Goal: Obtain resource: Obtain resource

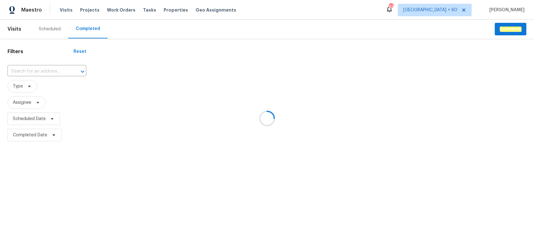
click at [40, 70] on div at bounding box center [267, 118] width 534 height 237
click at [29, 71] on div at bounding box center [267, 118] width 534 height 237
click at [33, 71] on div at bounding box center [267, 118] width 534 height 237
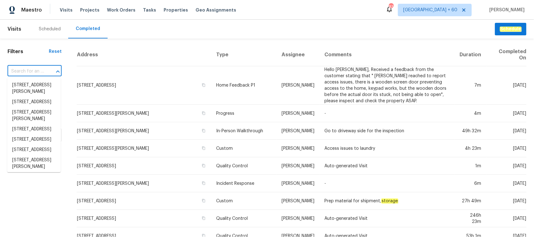
click at [36, 71] on input "text" at bounding box center [26, 72] width 37 height 10
paste input "[STREET_ADDRESS]"
type input "[STREET_ADDRESS]"
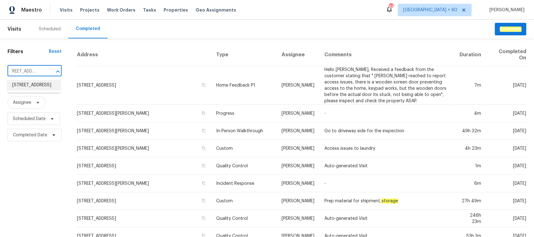
click at [39, 82] on li "[STREET_ADDRESS]" at bounding box center [34, 85] width 54 height 10
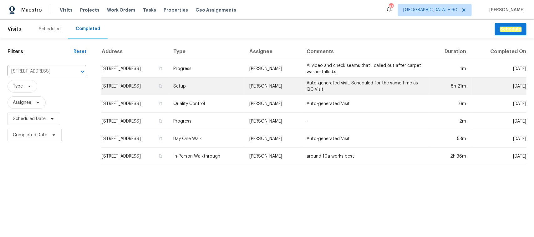
click at [245, 91] on td "Setup" at bounding box center [206, 87] width 76 height 18
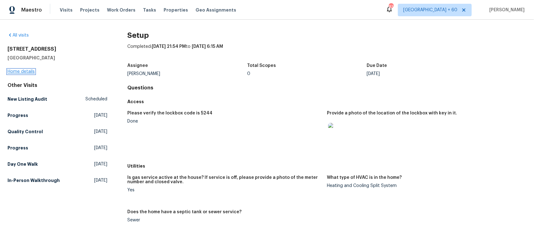
click at [28, 70] on link "Home details" at bounding box center [21, 72] width 27 height 4
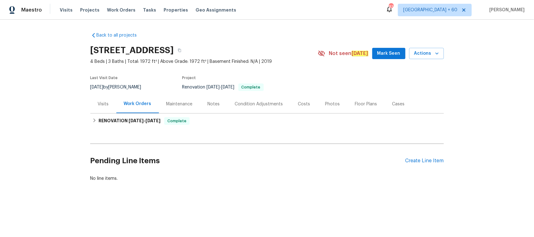
click at [331, 102] on div "Photos" at bounding box center [333, 104] width 15 height 6
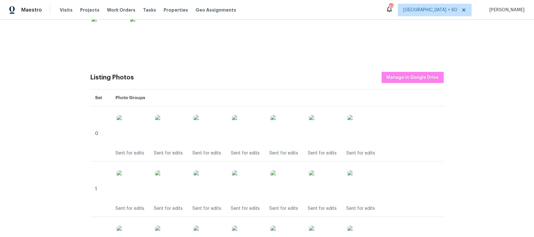
scroll to position [314, 0]
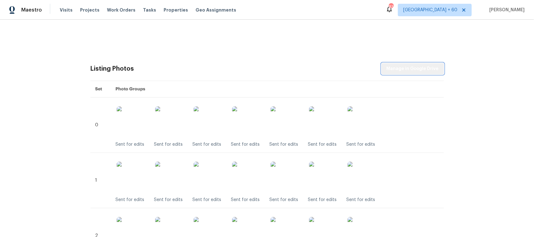
click at [427, 68] on span "Manage in Google Drive" at bounding box center [413, 69] width 52 height 8
click at [508, 154] on div "Back to all projects [STREET_ADDRESS] 4 Beds | 3 Baths | Total: 1972 ft² | Abov…" at bounding box center [267, 129] width 534 height 218
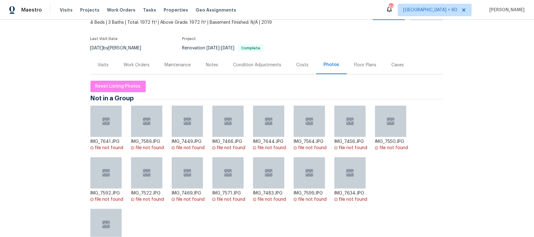
scroll to position [0, 0]
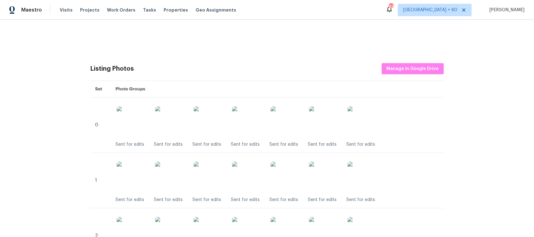
scroll to position [305, 0]
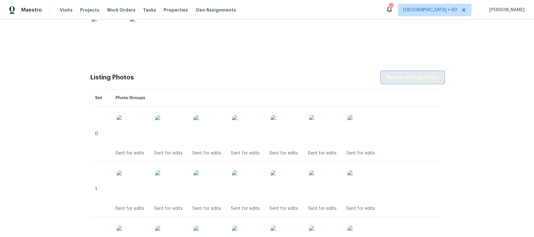
click at [411, 77] on span "Manage in Google Drive" at bounding box center [413, 78] width 52 height 8
